Goal: Transaction & Acquisition: Purchase product/service

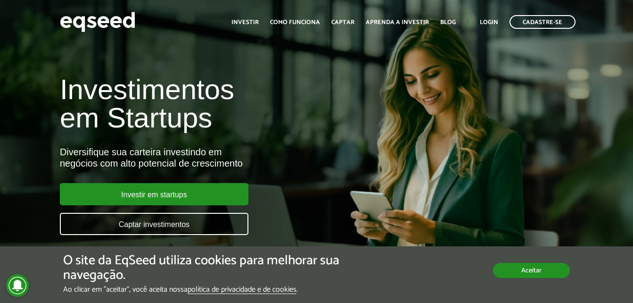
click at [541, 268] on button "Aceitar" at bounding box center [531, 270] width 77 height 15
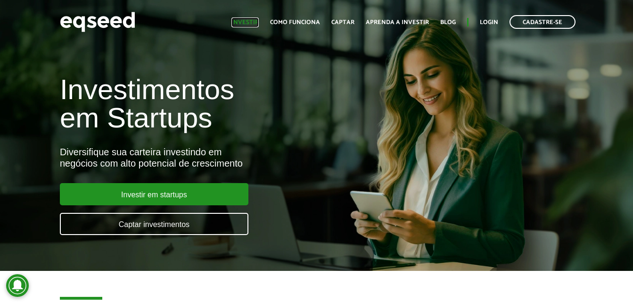
click at [254, 22] on link "Investir" at bounding box center [245, 22] width 27 height 6
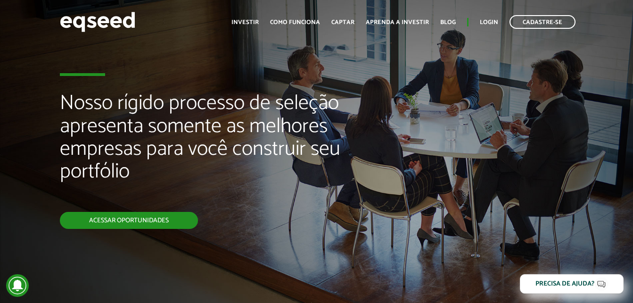
click at [159, 223] on link "Acessar oportunidades" at bounding box center [129, 220] width 138 height 17
